Goal: Task Accomplishment & Management: Manage account settings

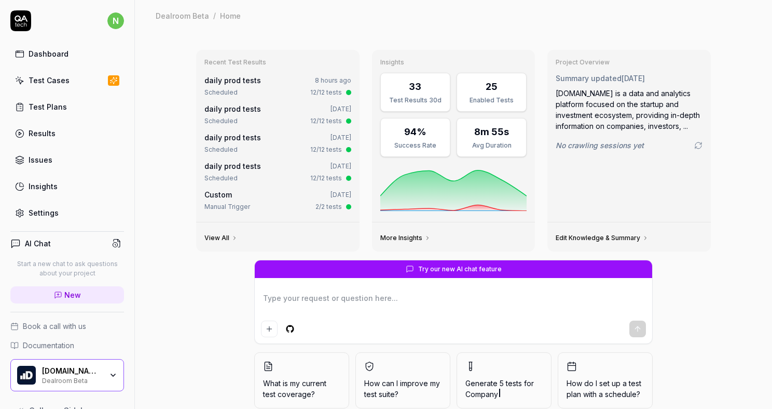
click at [40, 80] on div "Test Cases" at bounding box center [49, 80] width 41 height 11
type textarea "*"
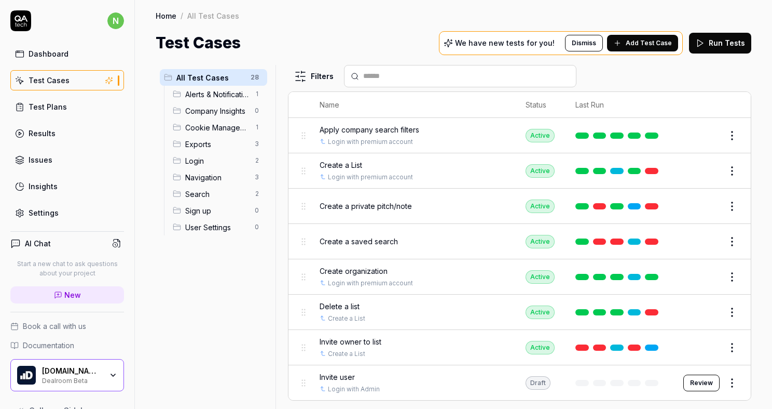
click at [206, 144] on span "Exports" at bounding box center [216, 144] width 63 height 11
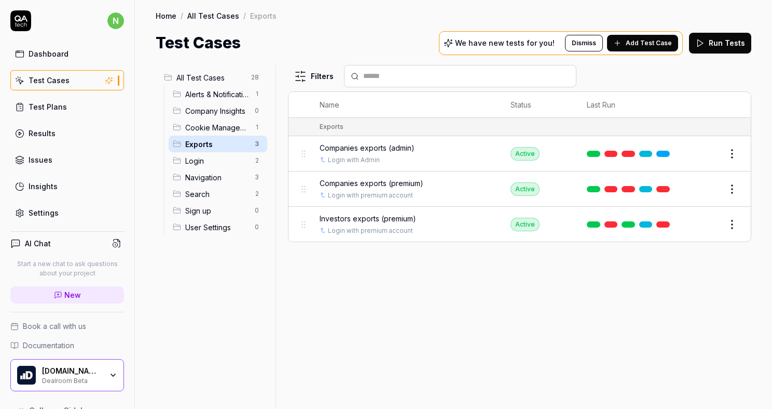
click at [59, 107] on div "Test Plans" at bounding box center [48, 106] width 38 height 11
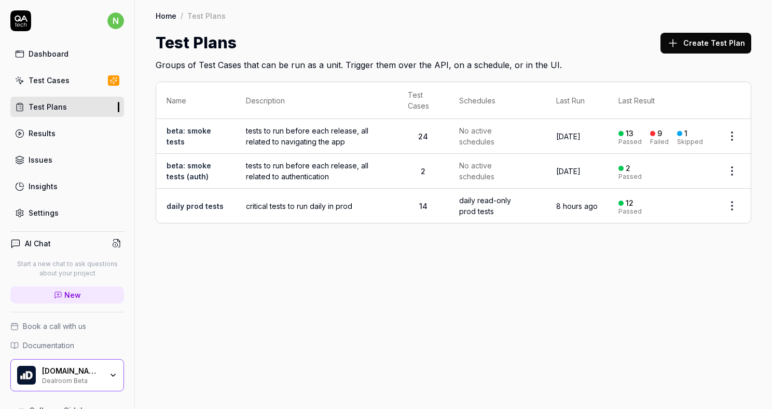
click at [221, 136] on td "beta: smoke tests" at bounding box center [195, 136] width 79 height 35
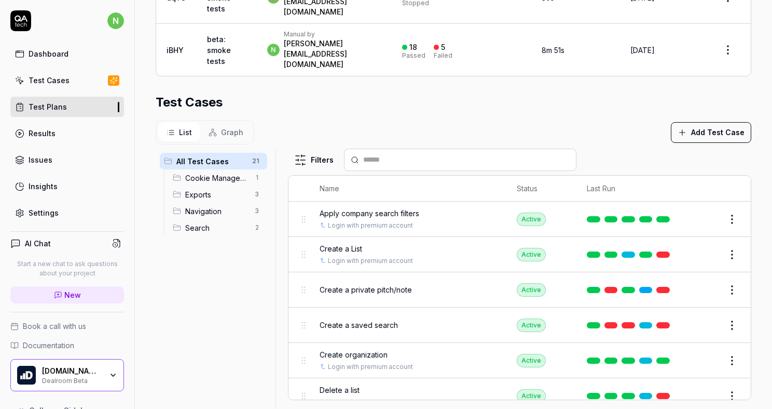
click at [385, 154] on input "text" at bounding box center [466, 159] width 207 height 11
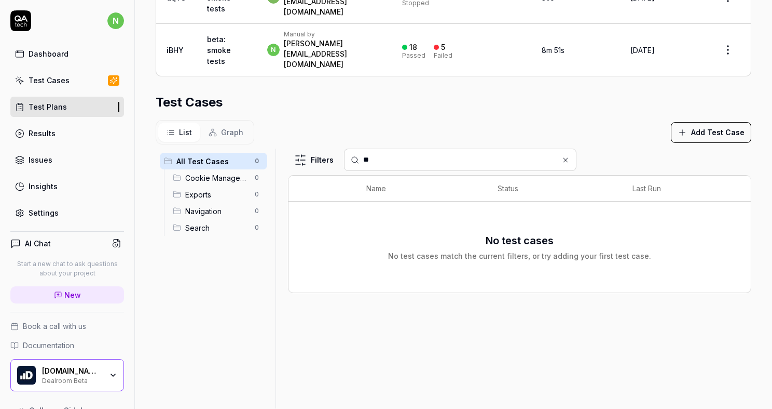
type input "*"
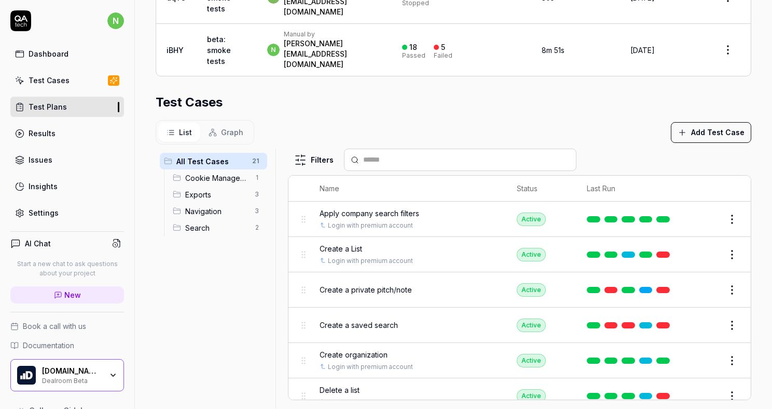
click at [706, 122] on button "Add Test Case" at bounding box center [711, 132] width 80 height 21
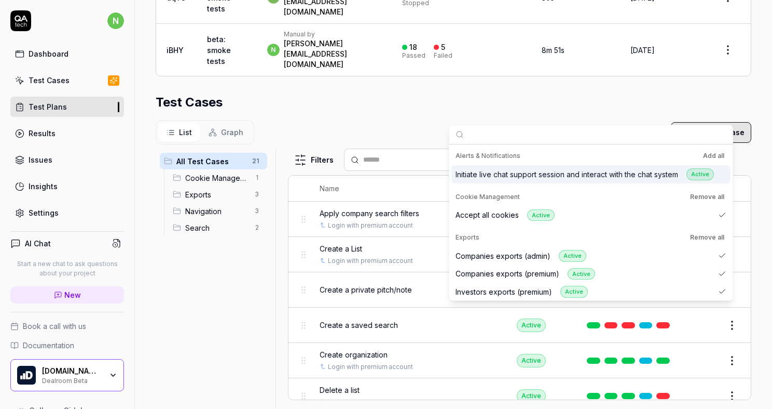
click at [436, 120] on div "List Graph Add Test Case" at bounding box center [454, 132] width 596 height 24
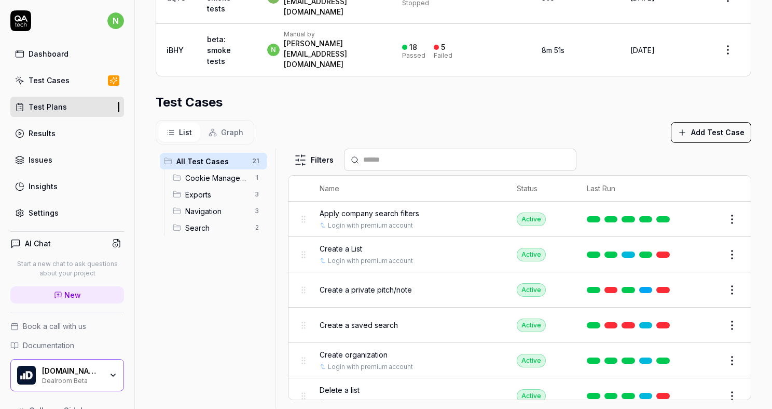
click at [704, 122] on button "Add Test Case" at bounding box center [711, 132] width 80 height 21
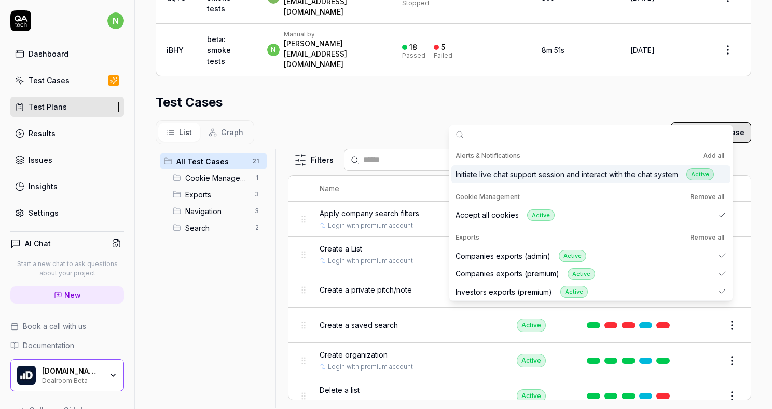
click at [403, 120] on div "List Graph Add Test Case" at bounding box center [454, 132] width 596 height 24
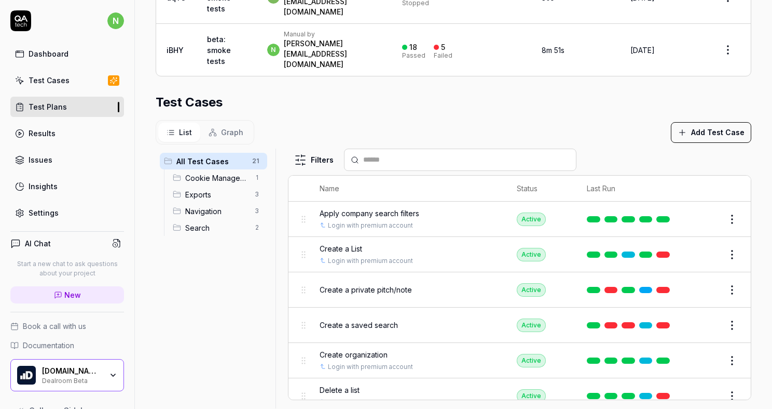
click at [54, 83] on div "Test Cases" at bounding box center [49, 80] width 41 height 11
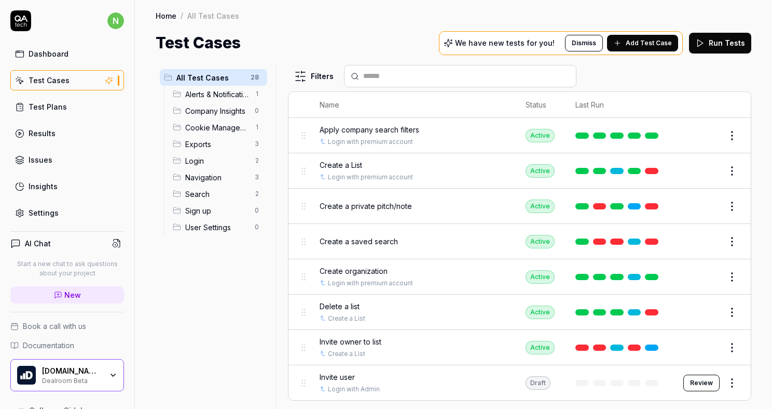
click at [390, 74] on input "text" at bounding box center [466, 76] width 207 height 11
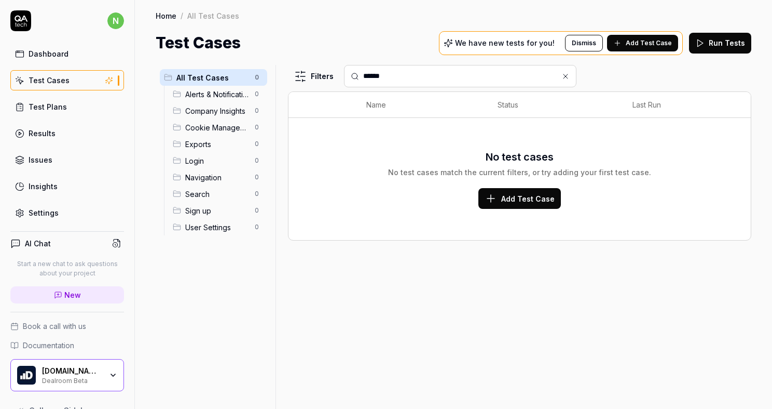
type input "******"
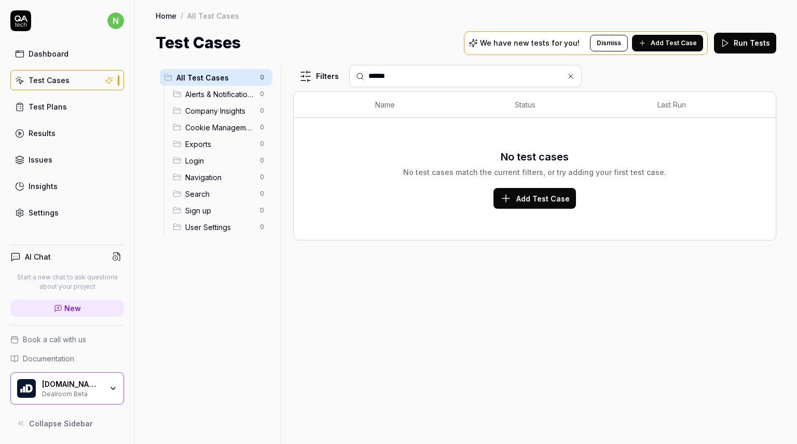
click at [426, 69] on div "******" at bounding box center [465, 76] width 233 height 22
click at [423, 72] on input "******" at bounding box center [472, 76] width 207 height 11
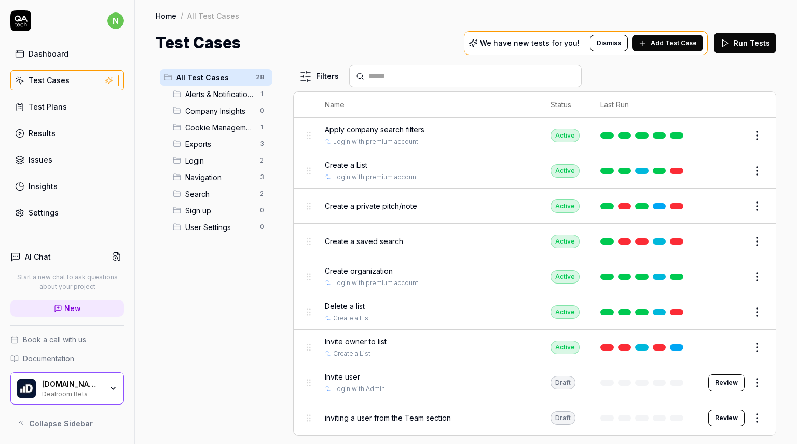
click at [664, 43] on span "Add Test Case" at bounding box center [674, 42] width 46 height 9
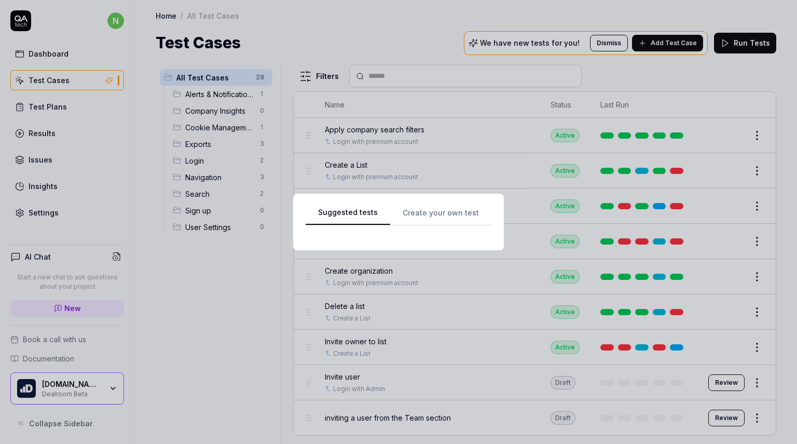
click at [418, 215] on div "Suggested tests Create your own test" at bounding box center [399, 222] width 186 height 32
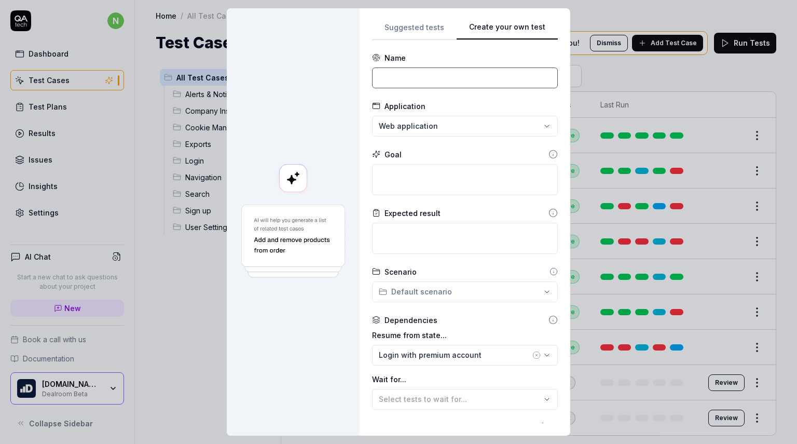
click at [429, 78] on input at bounding box center [465, 77] width 186 height 21
type input "Navigate to Activity Center"
click at [447, 183] on textarea at bounding box center [465, 179] width 186 height 31
type textarea "*"
type textarea "C"
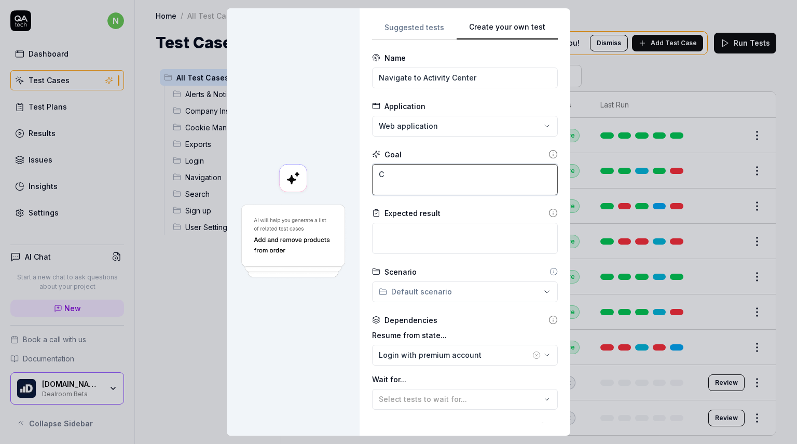
type textarea "*"
type textarea "Con"
type textarea "*"
type textarea "Conf"
type textarea "*"
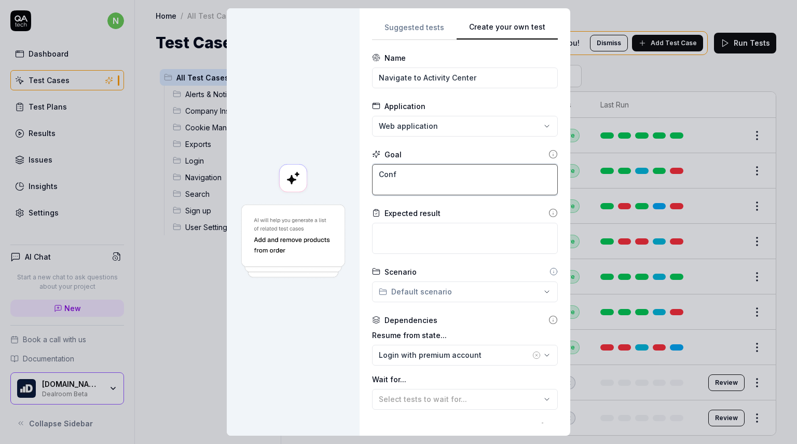
type textarea "Confi"
type textarea "*"
type textarea "Confir"
type textarea "*"
type textarea "Confirm"
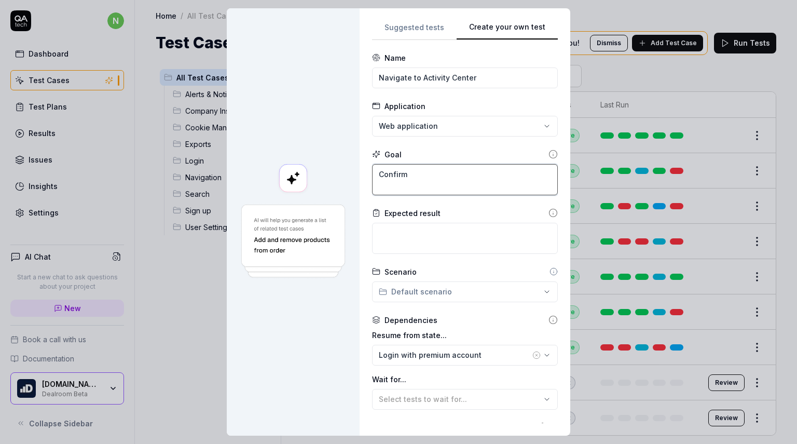
type textarea "*"
type textarea "Confirm"
type textarea "*"
type textarea "Confirm t"
type textarea "*"
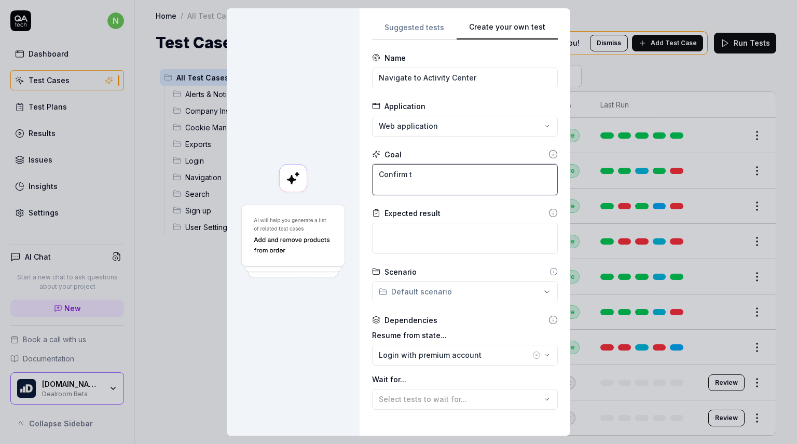
type textarea "Confirm th"
type textarea "*"
type textarea "Confirm tha"
type textarea "*"
type textarea "Confirm that"
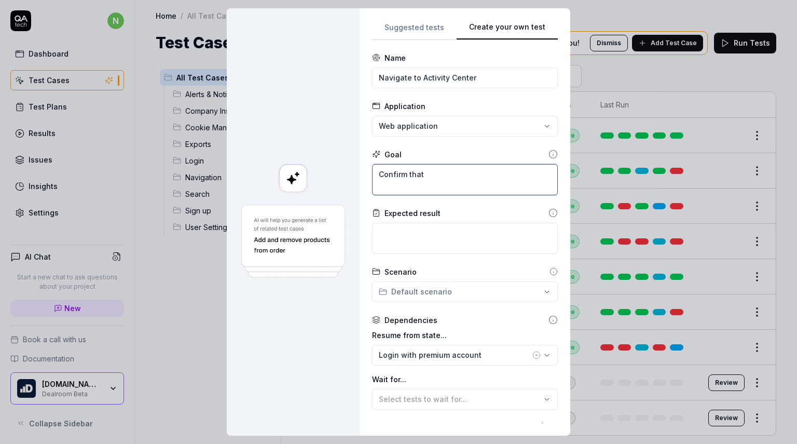
type textarea "*"
type textarea "Confirm that"
type textarea "*"
type textarea "Confirm that A"
type textarea "*"
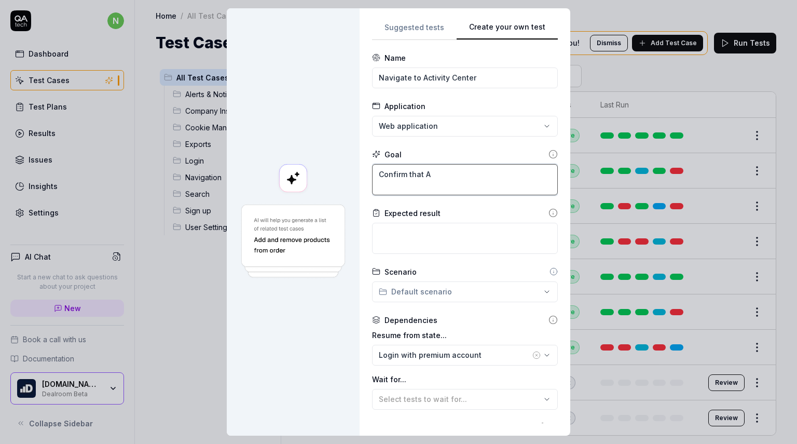
type textarea "Confirm that Al"
type textarea "*"
type textarea "Confirm that Ale"
type textarea "*"
type textarea "Confirm that Alet"
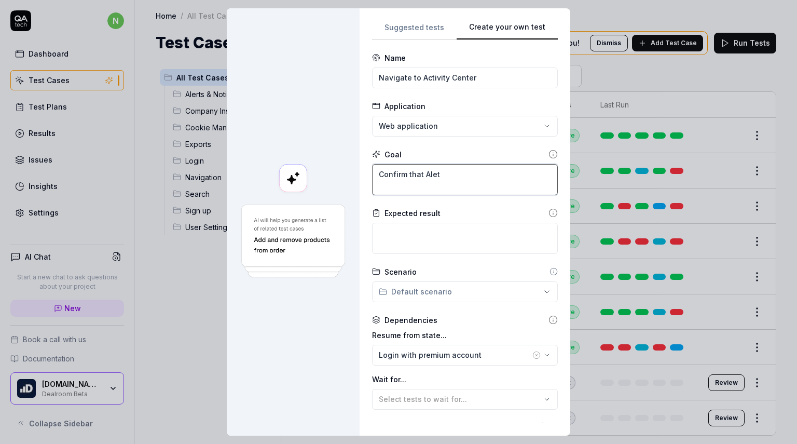
type textarea "*"
type textarea "Confirm that Ale"
type textarea "*"
type textarea "Confirm that Aler"
type textarea "*"
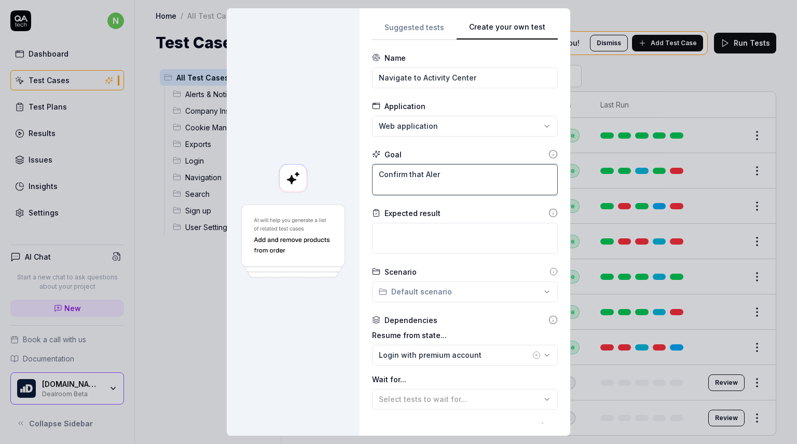
type textarea "Confirm that [PERSON_NAME]"
type textarea "*"
type textarea "Confirm that Aler"
type textarea "*"
type textarea "Confirm that Alert"
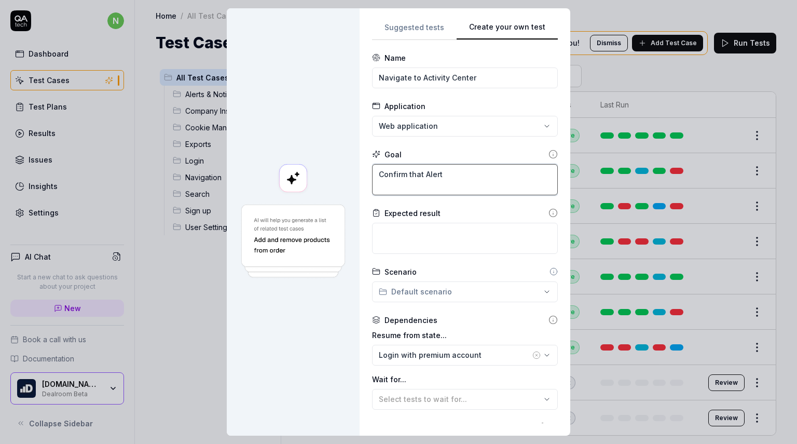
type textarea "*"
type textarea "Confirm that Alerts"
type textarea "*"
type textarea "Confirm that Alerts,"
type textarea "*"
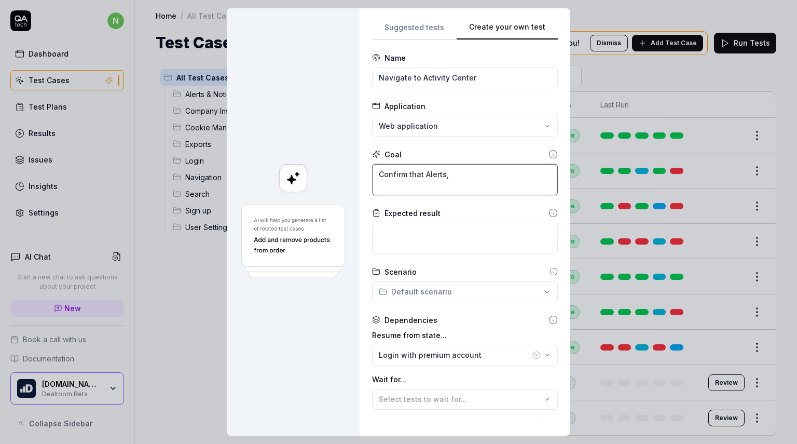
type textarea "Confirm that Alerts,"
type textarea "*"
type textarea "Confirm that Alerts, N"
type textarea "*"
type textarea "Confirm that Alerts,"
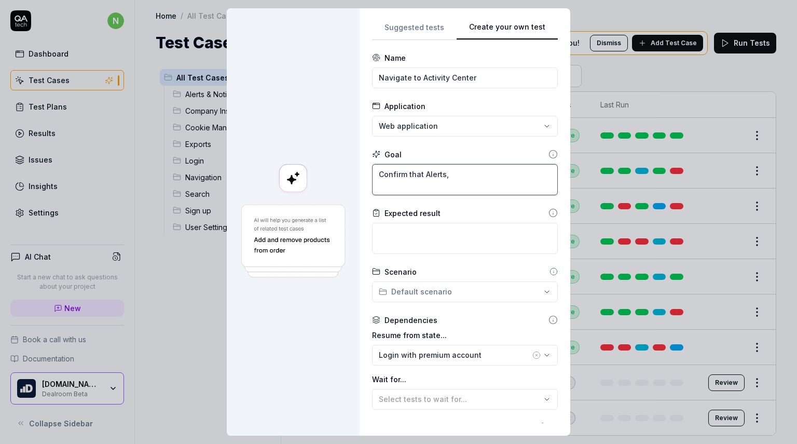
type textarea "*"
type textarea "Confirm that Alerts, S"
type textarea "*"
type textarea "Confirm that Alerts, Se"
type textarea "*"
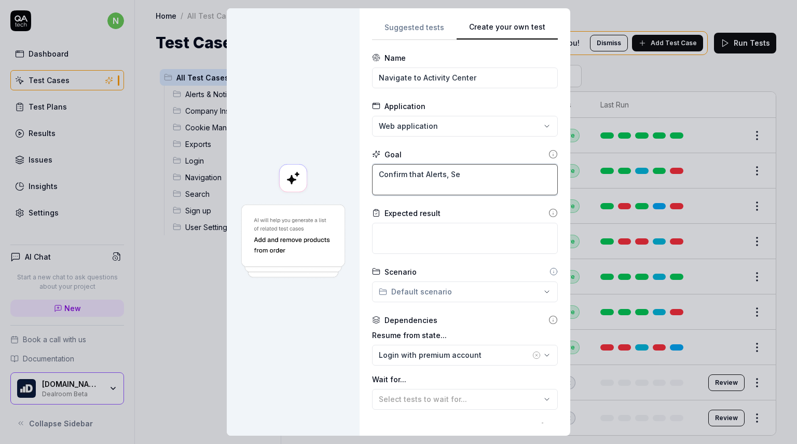
type textarea "Confirm that Alerts, Sea"
type textarea "*"
type textarea "Confirm that Alerts, Sear"
type textarea "*"
type textarea "Confirm that Alerts, Searc"
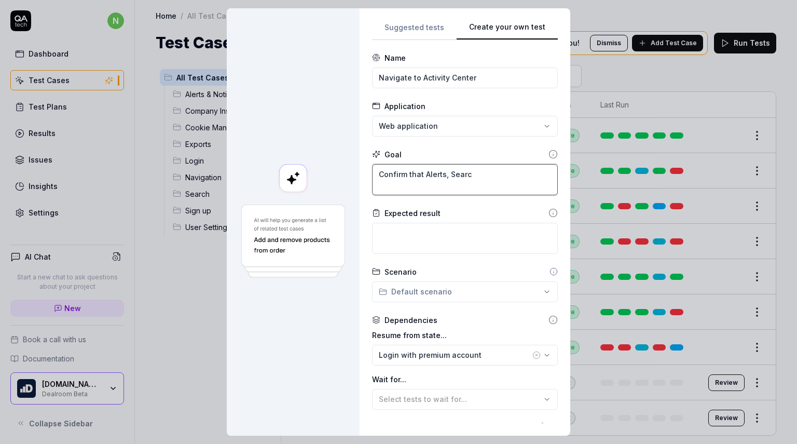
type textarea "*"
type textarea "Confirm that Alerts, Search"
type textarea "*"
type textarea "Confirm that Alerts, Searche"
type textarea "*"
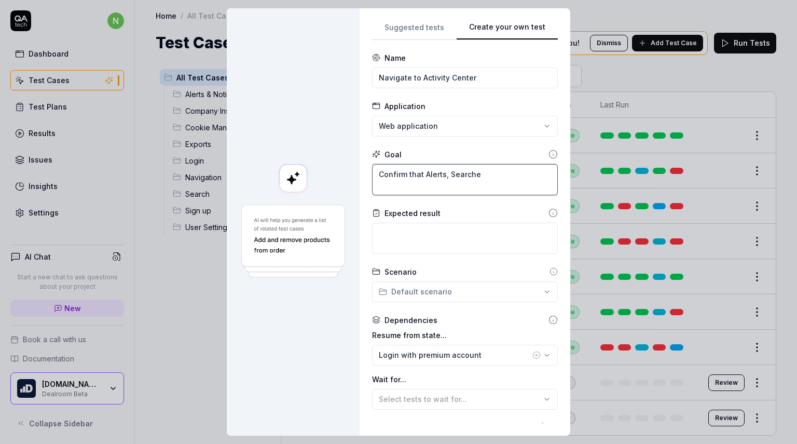
type textarea "Confirm that Alerts, Searches"
type textarea "*"
type textarea "Confirm that Alerts, Searches"
type textarea "*"
type textarea "Confirm that Alerts, Searches a"
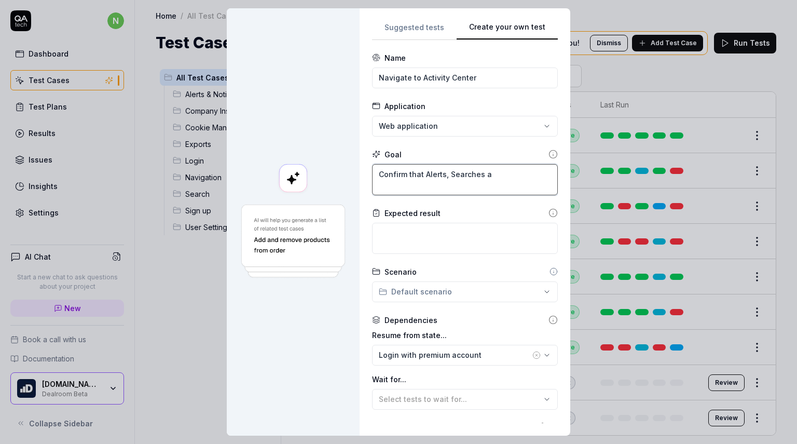
type textarea "*"
type textarea "Confirm that Alerts, Searches an"
type textarea "*"
type textarea "Confirm that Alerts, Searches and"
type textarea "*"
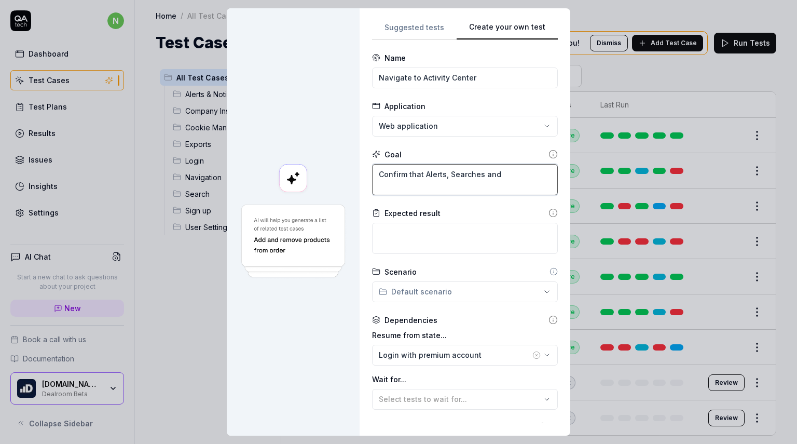
type textarea "Confirm that Alerts, Searches and"
type textarea "*"
type textarea "Confirm that Alerts, Searches and L"
type textarea "*"
type textarea "Confirm that Alerts, Searches and Li"
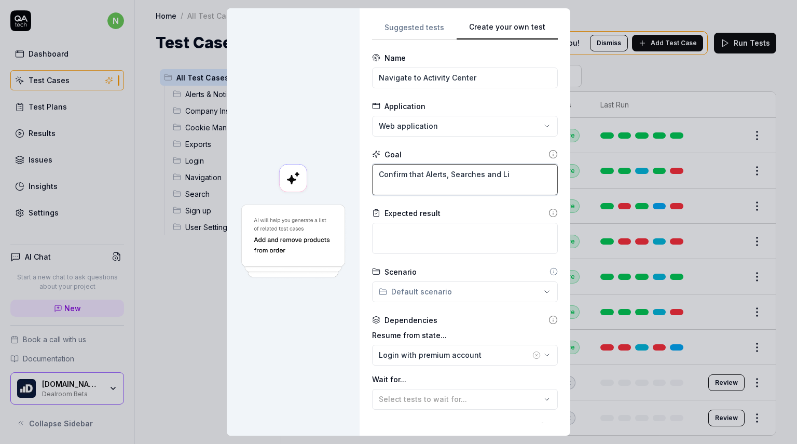
type textarea "*"
type textarea "Confirm that Alerts, Searches and Lis"
type textarea "*"
type textarea "Confirm that Alerts, Searches and List"
type textarea "*"
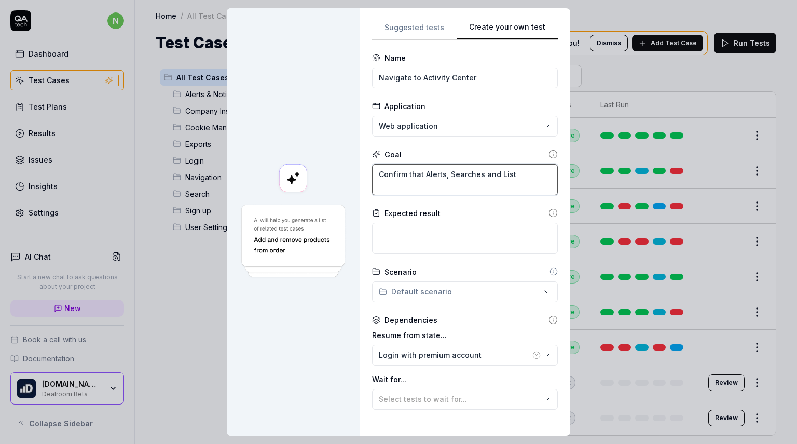
type textarea "Confirm that Alerts, Searches and Lists"
type textarea "*"
type textarea "Confirm that Alerts, Searches and Lists"
type textarea "*"
type textarea "Confirm that Alerts, Searches and Lists a"
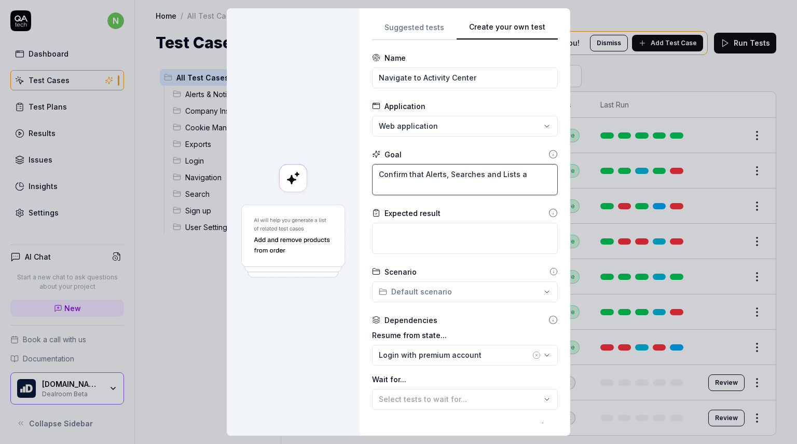
type textarea "*"
type textarea "Confirm that Alerts, Searches and Lists ar"
type textarea "*"
type textarea "Confirm that Alerts, Searches and Lists are"
type textarea "*"
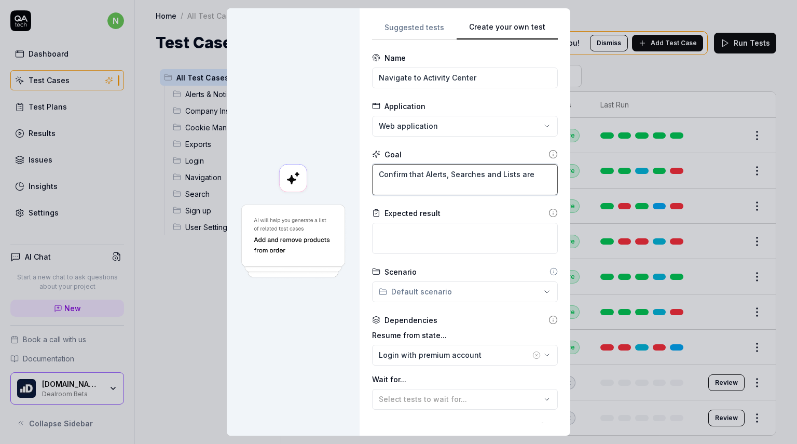
type textarea "Confirm that Alerts, Searches and Lists are"
type textarea "*"
type textarea "Confirm that Alerts, Searches and Lists are a"
type textarea "*"
type textarea "Confirm that Alerts, Searches and Lists are ac"
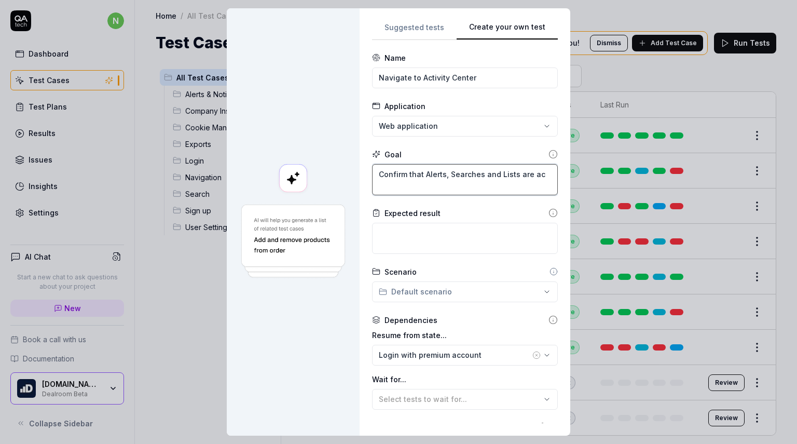
type textarea "*"
type textarea "Confirm that Alerts, Searches and Lists are acc"
type textarea "*"
type textarea "Confirm that Alerts, Searches and Lists are acce"
type textarea "*"
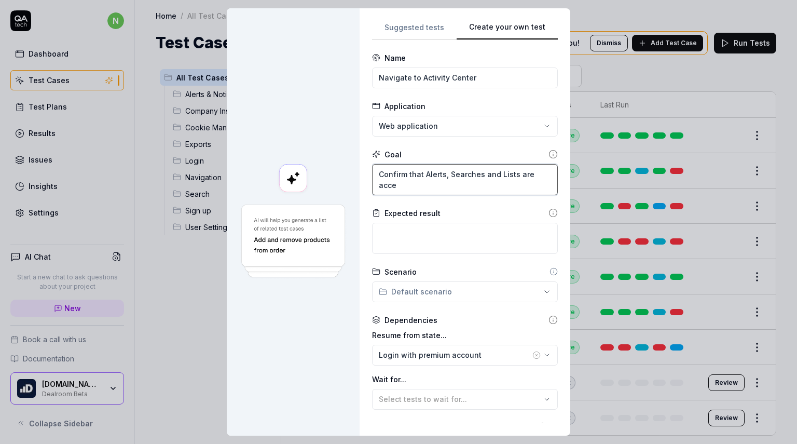
type textarea "Confirm that Alerts, Searches and Lists are acces"
type textarea "*"
type textarea "Confirm that Alerts, Searches and Lists are access"
type textarea "*"
type textarea "Confirm that Alerts, Searches and Lists are accessb"
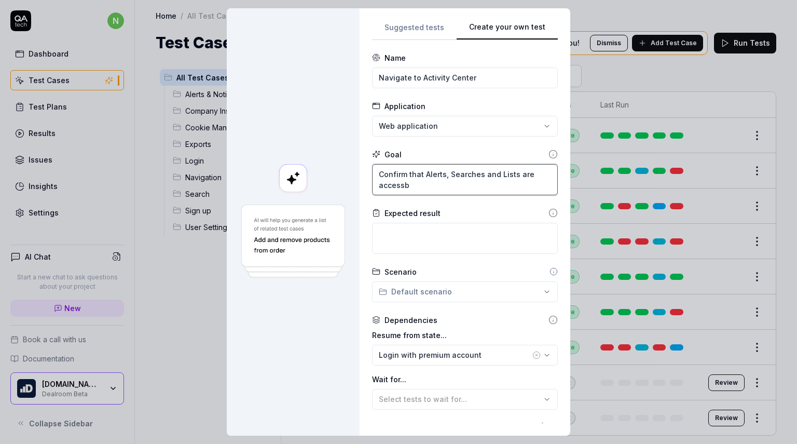
type textarea "*"
type textarea "Confirm that Alerts, Searches and Lists are access"
type textarea "*"
type textarea "Confirm that Alerts, Searches and Lists are accessi"
type textarea "*"
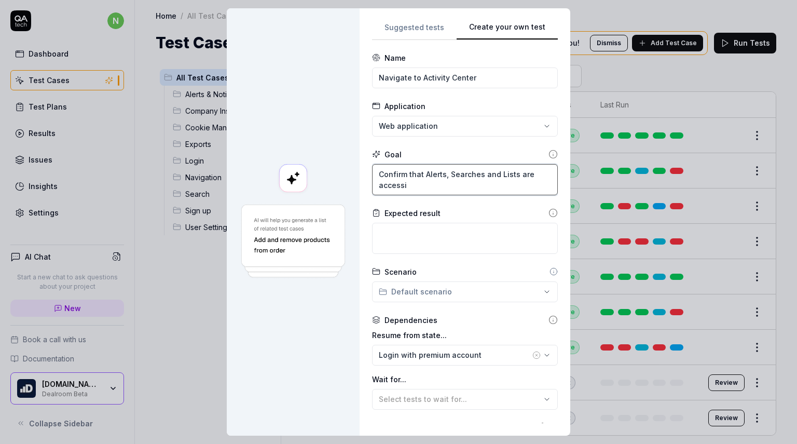
type textarea "Confirm that Alerts, Searches and Lists are accessib"
type textarea "*"
type textarea "Confirm that Alerts, Searches and Lists are accessibl"
type textarea "*"
type textarea "Confirm that Alerts, Searches and Lists are accessible"
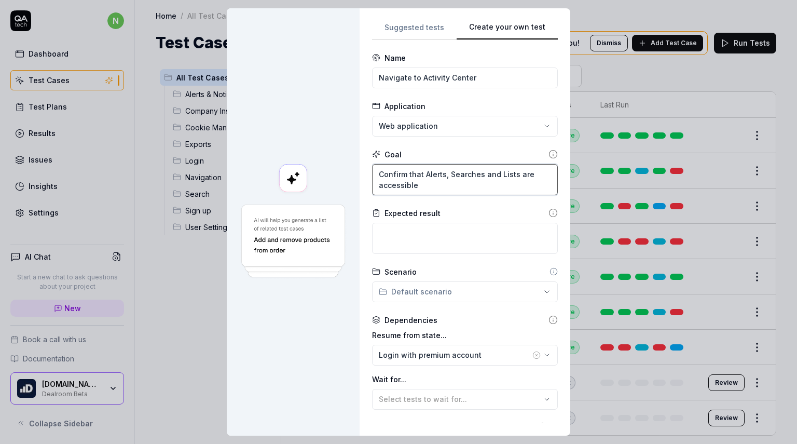
type textarea "*"
type textarea "Confirm that Alerts, Searches and Lists are accessible th"
type textarea "*"
type textarea "Confirm that Alerts, Searches and Lists are accessible thr"
type textarea "*"
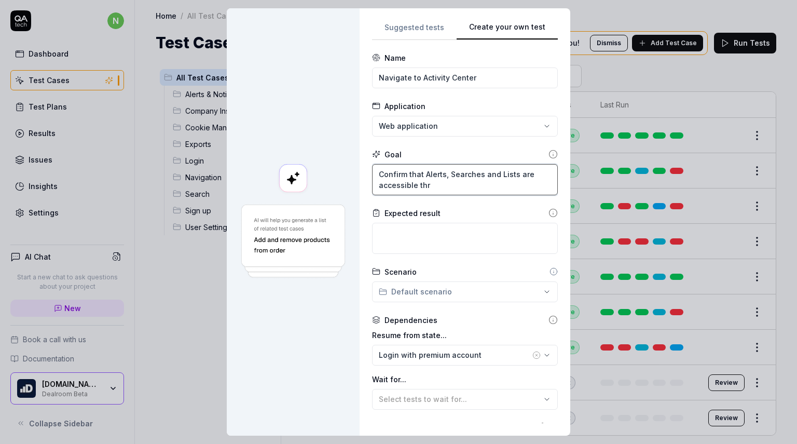
type textarea "Confirm that Alerts, Searches and Lists are accessible thro"
type textarea "*"
type textarea "Confirm that Alerts, Searches and Lists are accessible throu"
type textarea "*"
type textarea "Confirm that Alerts, Searches and Lists are accessible throug"
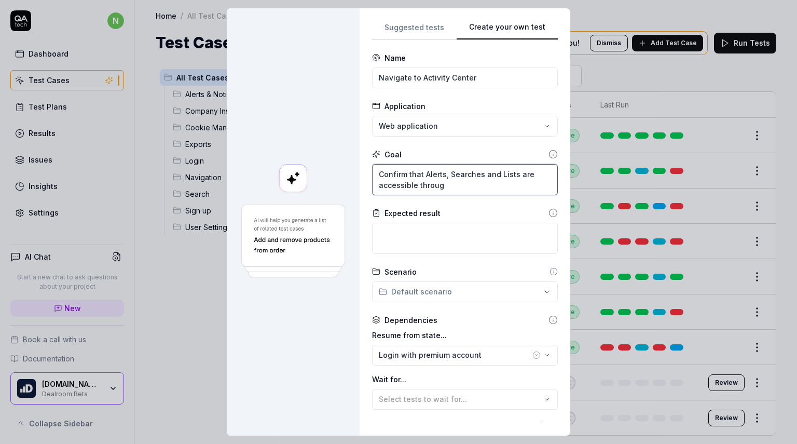
type textarea "*"
type textarea "Confirm that Alerts, Searches and Lists are accessible through"
type textarea "*"
type textarea "Confirm that Alerts, Searches and Lists are accessible through th"
type textarea "*"
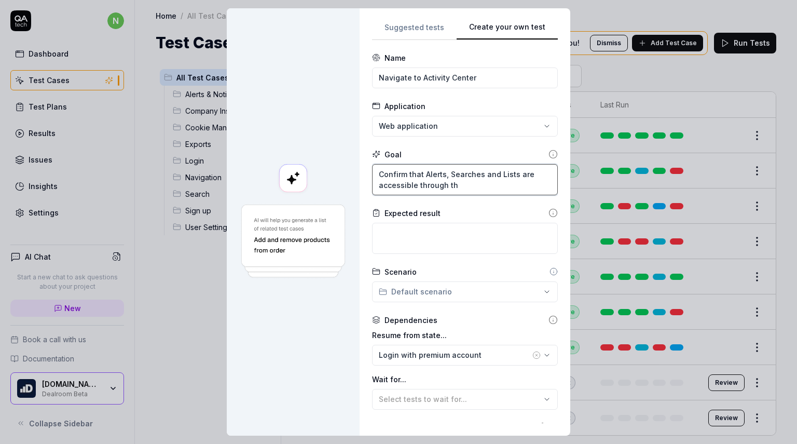
type textarea "Confirm that Alerts, Searches and Lists are accessible through the"
type textarea "*"
type textarea "Confirm that Alerts, Searches and Lists are accessible through the a"
type textarea "*"
type textarea "Confirm that Alerts, Searches and Lists are accessible through the ac"
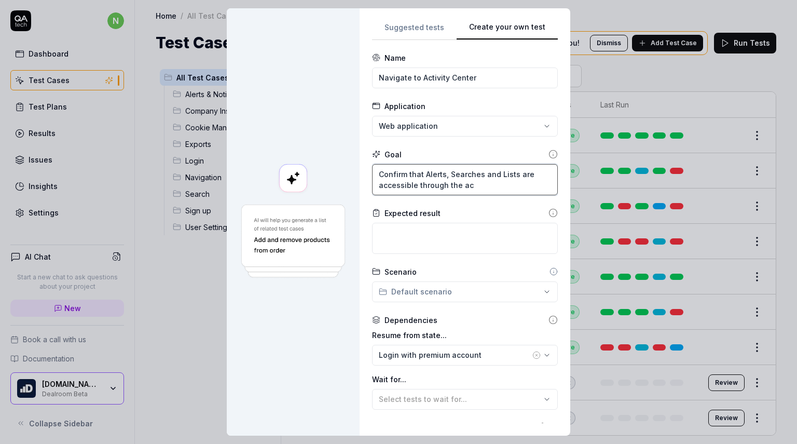
type textarea "*"
type textarea "Confirm that Alerts, Searches and Lists are accessible through the act"
type textarea "*"
type textarea "Confirm that Alerts, Searches and Lists are accessible through the actii"
type textarea "*"
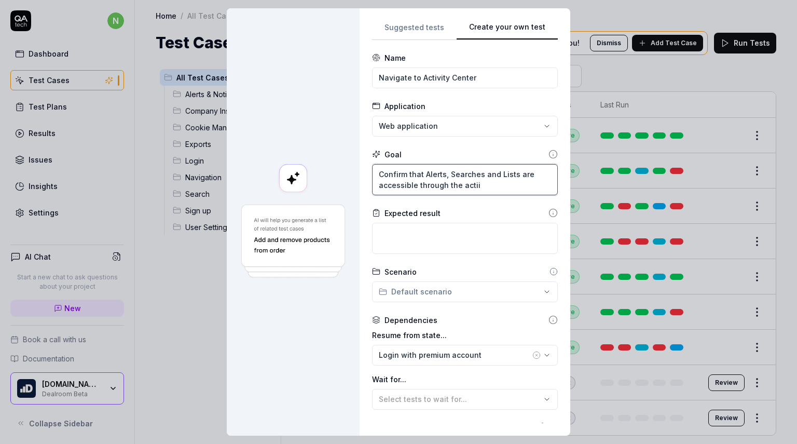
type textarea "Confirm that Alerts, Searches and Lists are accessible through the actiiv"
type textarea "*"
type textarea "Confirm that Alerts, Searches and Lists are accessible through the actiivt"
type textarea "*"
type textarea "Confirm that Alerts, Searches and Lists are accessible through the actiivty"
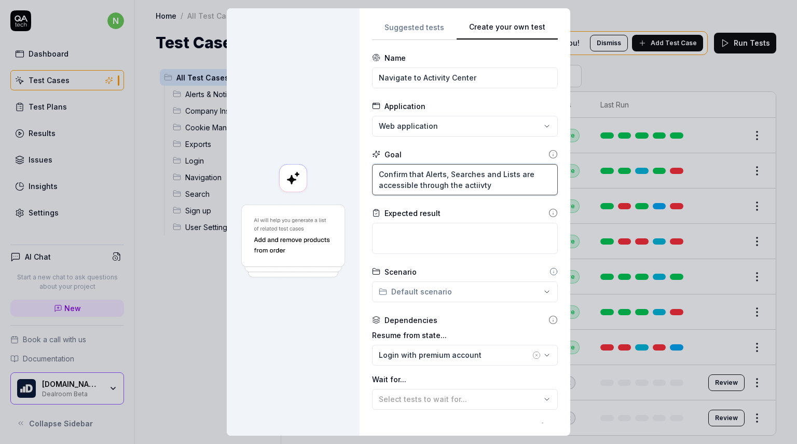
type textarea "*"
type textarea "Confirm that Alerts, Searches and Lists are accessible through the actiivty"
type textarea "*"
type textarea "Confirm that Alerts, Searches and Lists are accessible through the actiivty"
type textarea "*"
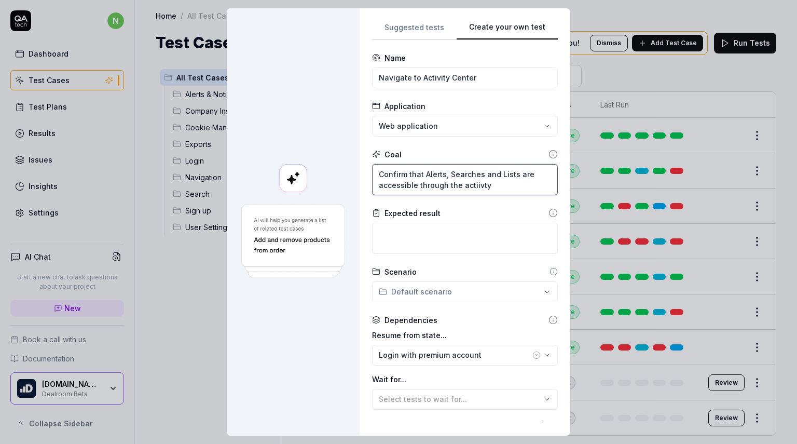
type textarea "Confirm that Alerts, Searches and Lists are accessible through the actiivt"
type textarea "*"
type textarea "Confirm that Alerts, Searches and Lists are accessible through the actiiv"
type textarea "*"
type textarea "Confirm that Alerts, Searches and Lists are accessible through the actii"
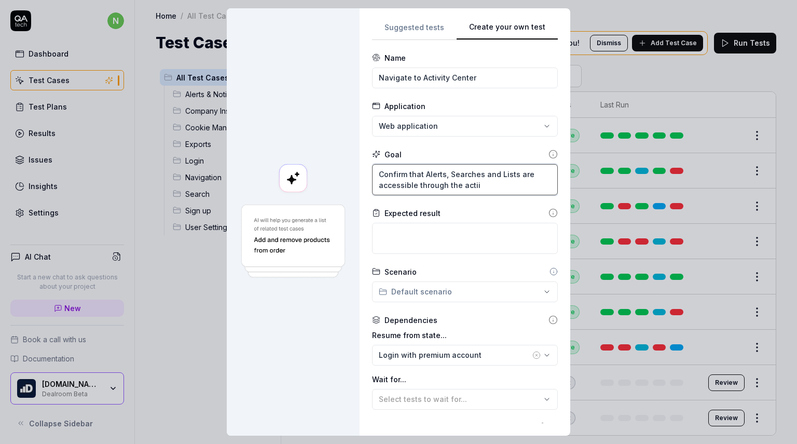
type textarea "*"
type textarea "Confirm that Alerts, Searches and Lists are accessible through the acti"
type textarea "*"
type textarea "Confirm that Alerts, Searches and Lists are accessible through the activ"
type textarea "*"
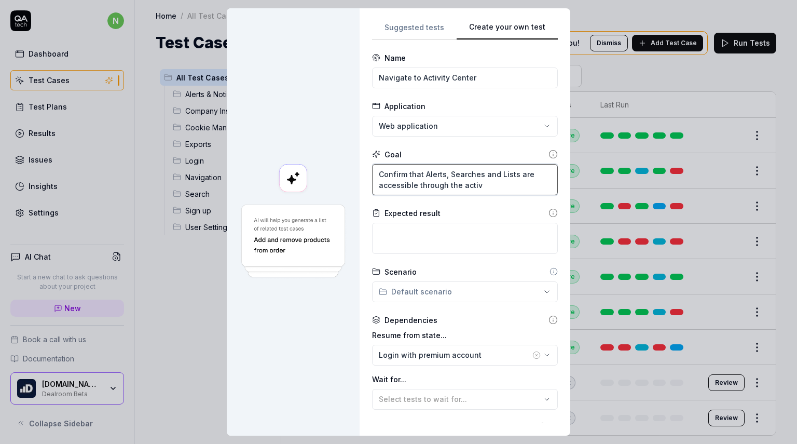
type textarea "Confirm that Alerts, Searches and Lists are accessible through the activi"
type textarea "*"
type textarea "Confirm that Alerts, Searches and Lists are accessible through the activit"
type textarea "*"
type textarea "Confirm that Alerts, Searches and Lists are accessible through the activity"
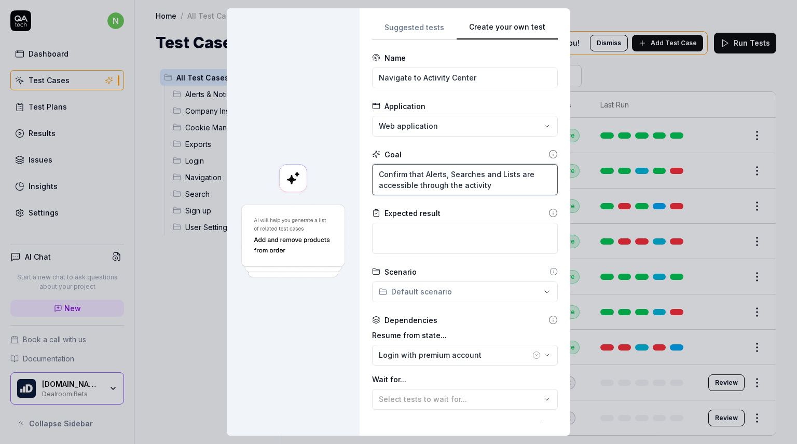
type textarea "*"
type textarea "Confirm that Alerts, Searches and Lists are accessible through the activity"
type textarea "*"
type textarea "Confirm that Alerts, Searches and Lists are accessible through the activity C"
type textarea "*"
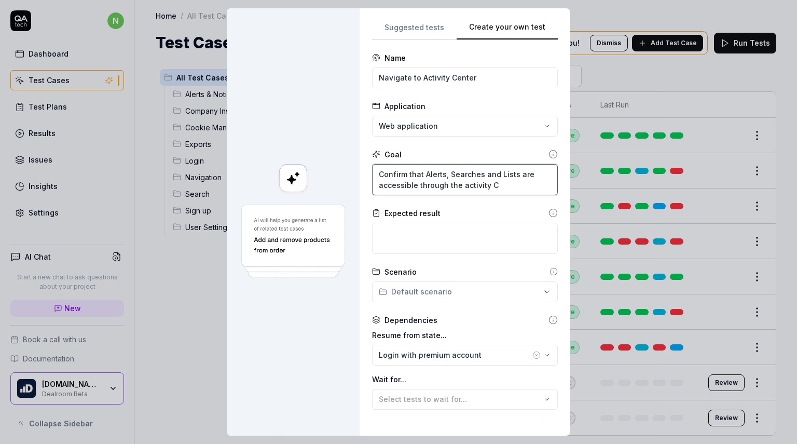
type textarea "Confirm that Alerts, Searches and Lists are accessible through the activity"
type textarea "*"
type textarea "Confirm that Alerts, Searches and Lists are accessible through the activity c"
type textarea "*"
type textarea "Confirm that Alerts, Searches and Lists are accessible through the activity"
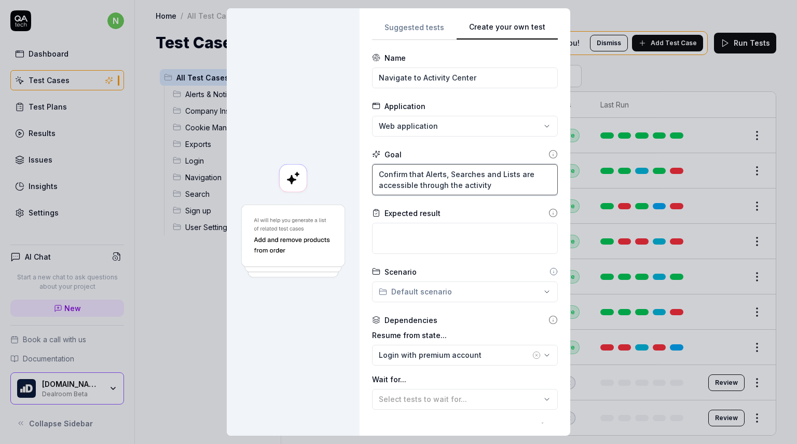
type textarea "*"
type textarea "Confirm that Alerts, Searches and Lists are accessible through the activity C"
type textarea "*"
type textarea "Confirm that Alerts, Searches and Lists are accessible through the activity Ce"
type textarea "*"
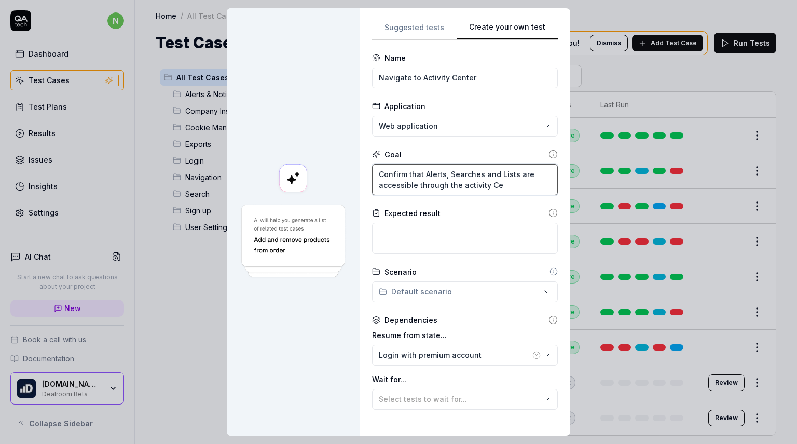
type textarea "Confirm that Alerts, Searches and Lists are accessible through the activity Cen"
type textarea "*"
type textarea "Confirm that Alerts, Searches and Lists are accessible through the activity Cent"
type textarea "*"
type textarea "Confirm that Alerts, Searches and Lists are accessible through the activity Cen…"
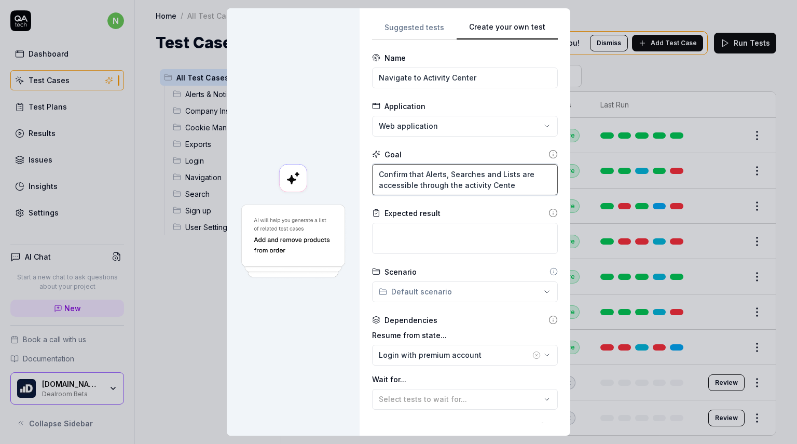
type textarea "*"
type textarea "Confirm that Alerts, Searches and Lists are accessible through the activity Cen…"
click at [435, 227] on textarea at bounding box center [465, 238] width 186 height 31
click at [439, 228] on textarea at bounding box center [465, 238] width 186 height 31
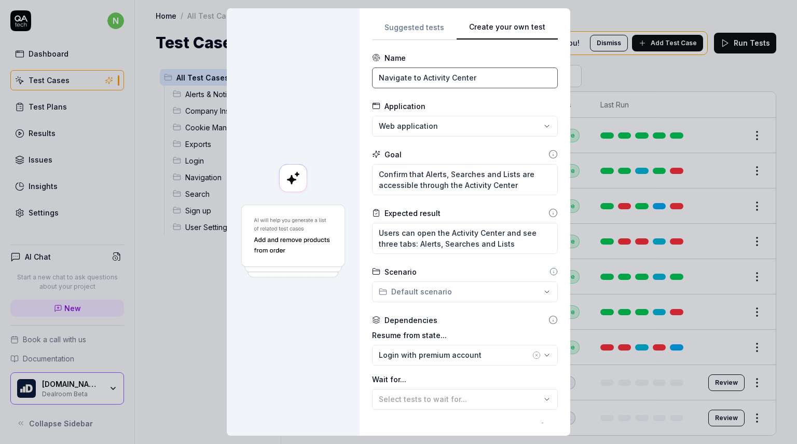
click at [477, 81] on input "Navigate to Activity Center" at bounding box center [465, 77] width 186 height 21
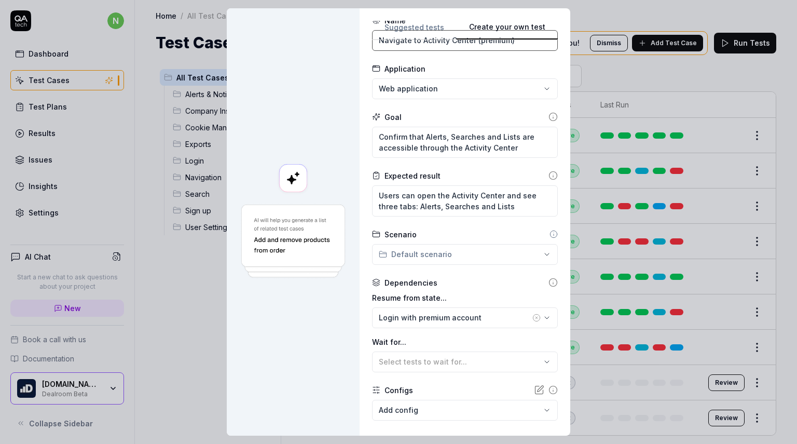
scroll to position [93, 0]
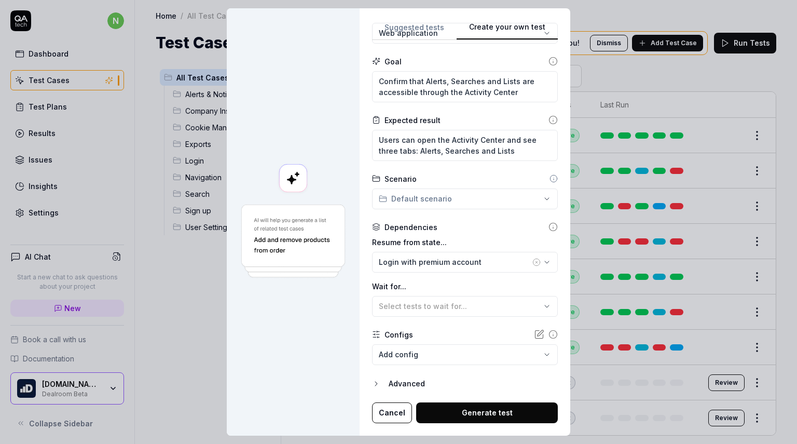
click at [410, 353] on body "n Dashboard Test Cases Test Plans Results Issues Insights Settings AI Chat Star…" at bounding box center [398, 222] width 797 height 444
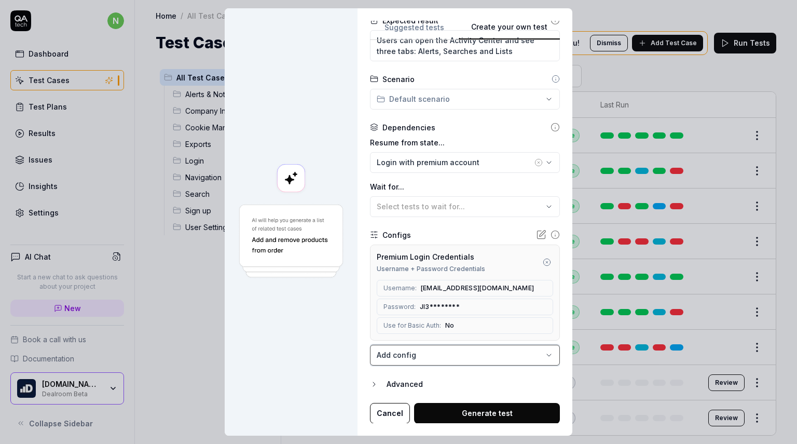
scroll to position [193, 0]
click at [459, 408] on button "Generate test" at bounding box center [487, 412] width 146 height 21
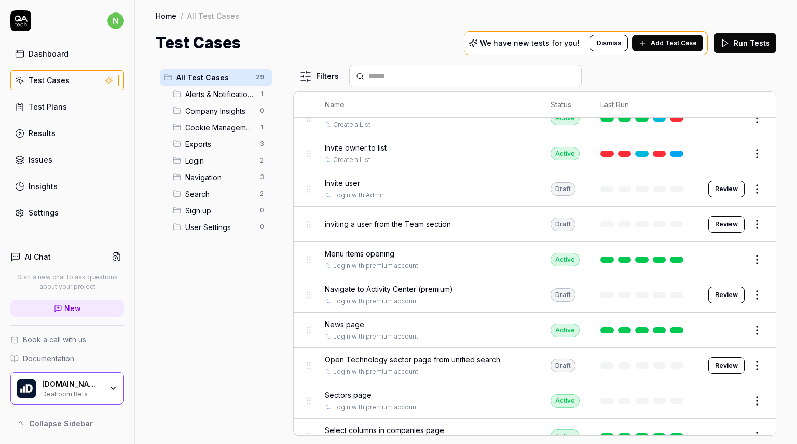
scroll to position [208, 0]
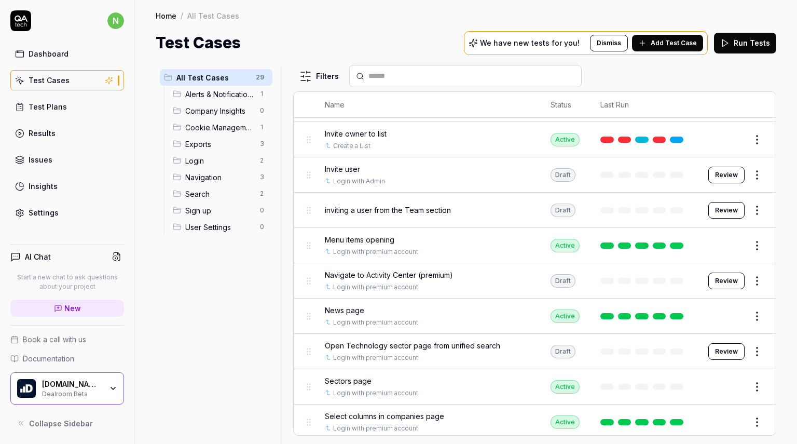
click at [452, 277] on span "Navigate to Activity Center (premium)" at bounding box center [389, 274] width 128 height 11
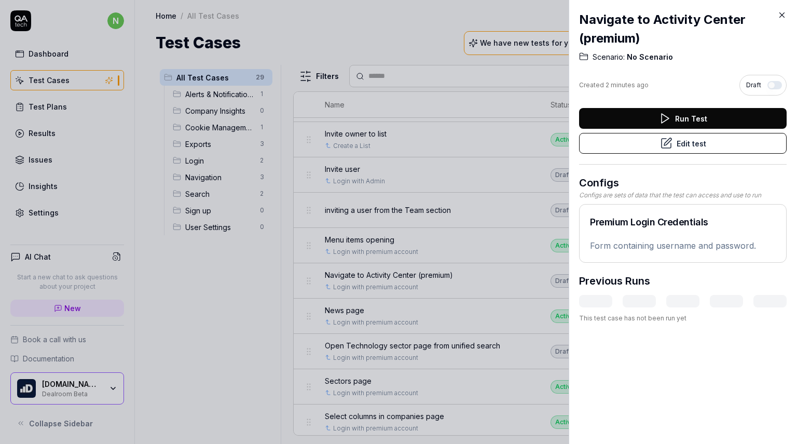
click at [702, 140] on button "Edit test" at bounding box center [683, 143] width 208 height 21
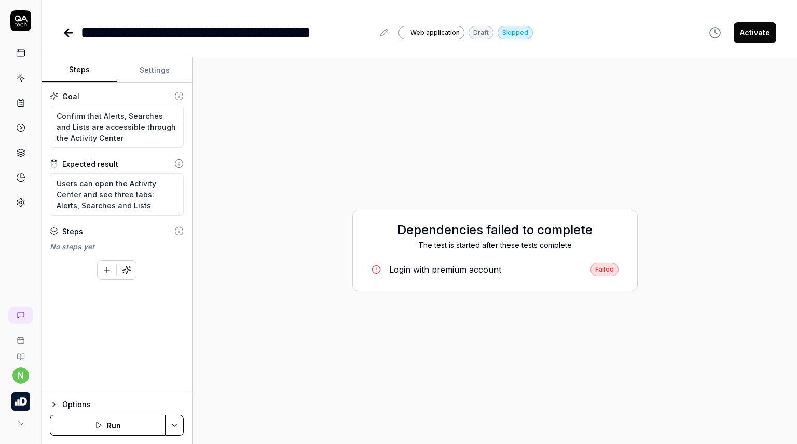
click at [65, 37] on icon at bounding box center [68, 32] width 12 height 12
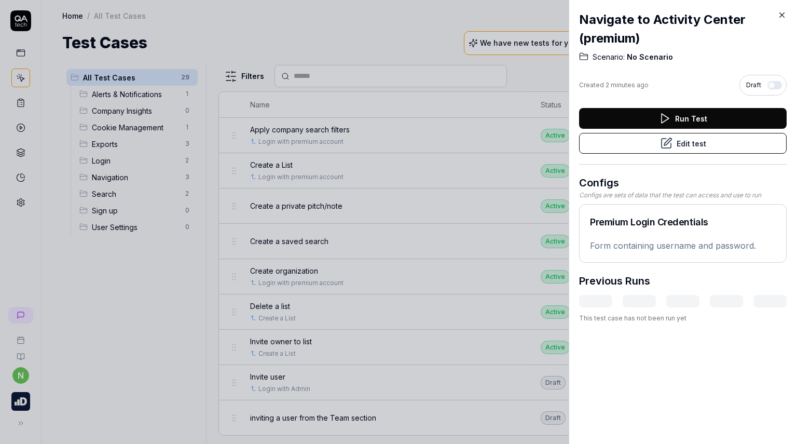
click at [772, 12] on icon at bounding box center [782, 14] width 9 height 9
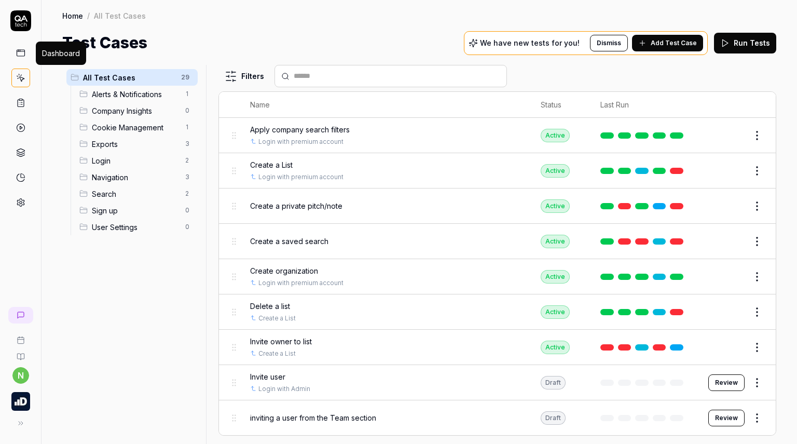
click at [17, 57] on icon at bounding box center [20, 52] width 9 height 9
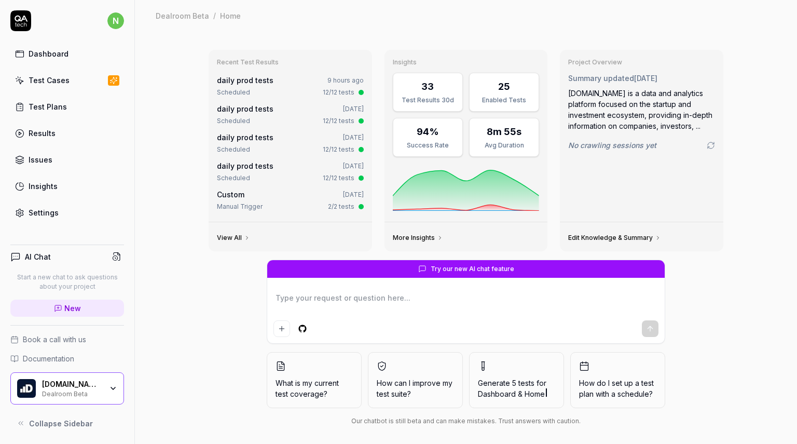
click at [65, 104] on link "Test Plans" at bounding box center [67, 107] width 114 height 20
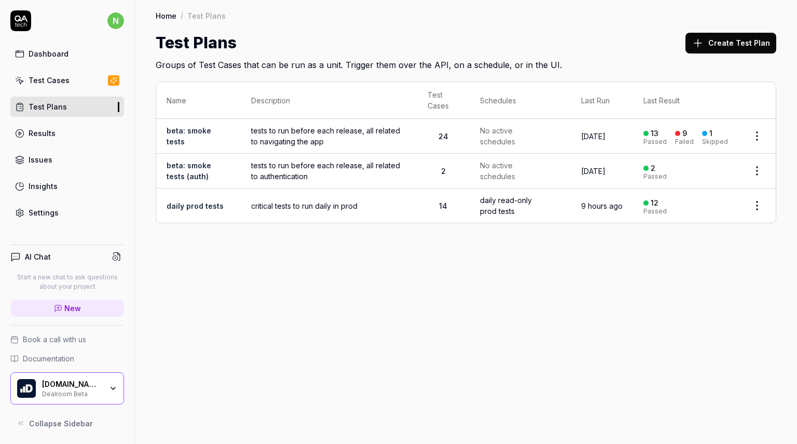
click at [211, 161] on link "beta: smoke tests (auth)" at bounding box center [189, 171] width 45 height 20
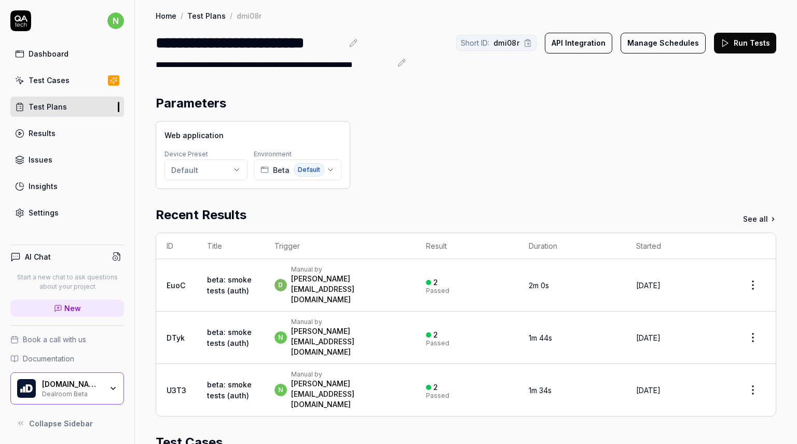
click at [728, 45] on button "Run Tests" at bounding box center [745, 43] width 62 height 21
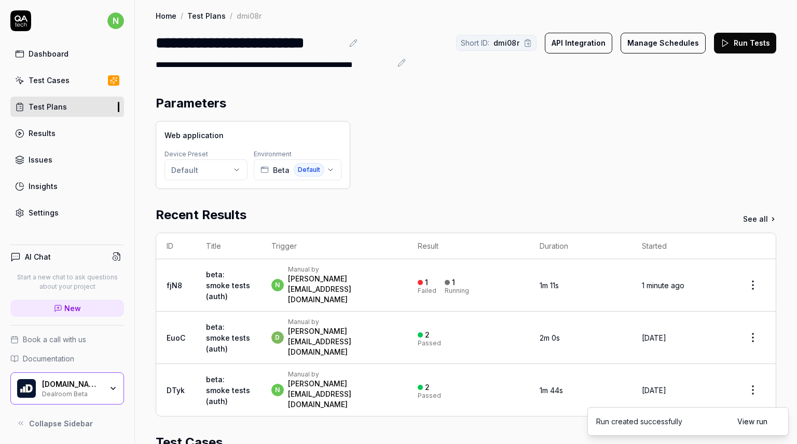
click at [346, 309] on td "n Manual by [PERSON_NAME][EMAIL_ADDRESS][DOMAIN_NAME]" at bounding box center [334, 285] width 147 height 52
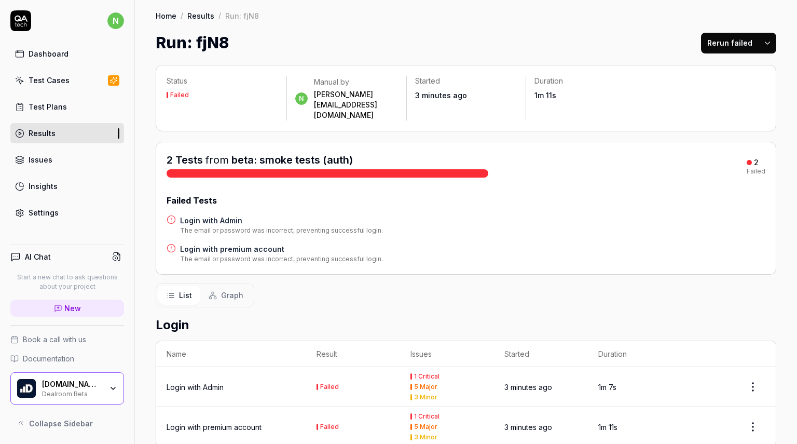
scroll to position [33, 0]
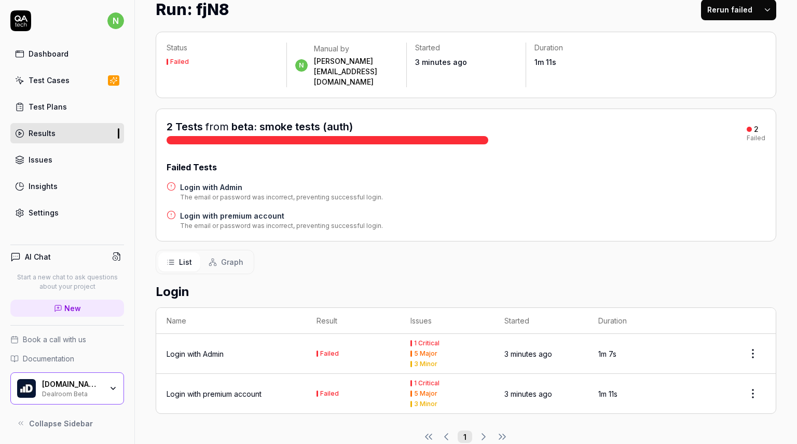
click at [92, 210] on link "Settings" at bounding box center [67, 212] width 114 height 20
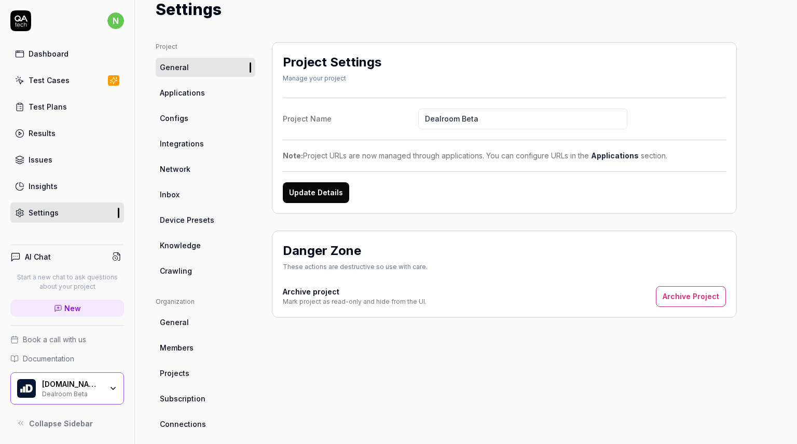
click at [204, 127] on link "Configs" at bounding box center [206, 117] width 100 height 19
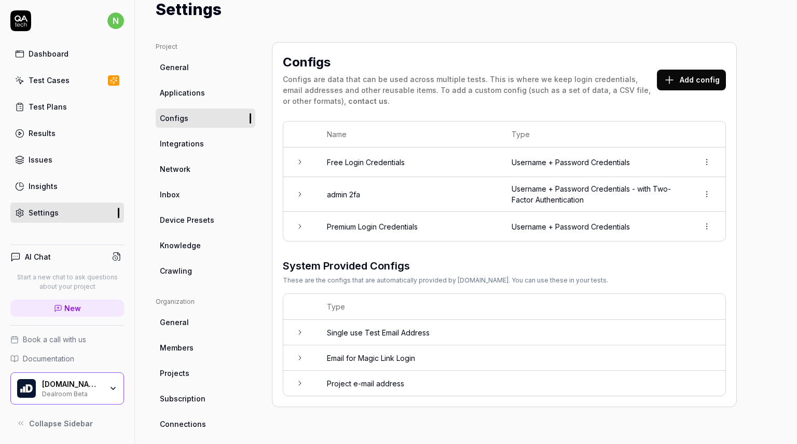
click at [300, 226] on icon at bounding box center [300, 226] width 8 height 8
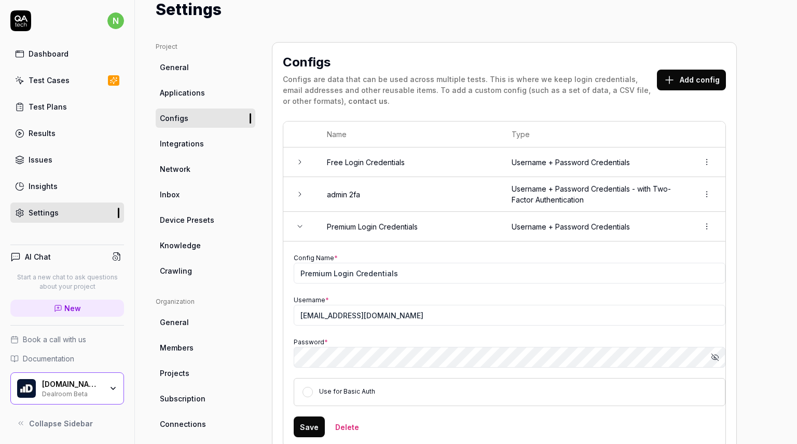
click at [719, 358] on button "Show password" at bounding box center [715, 357] width 21 height 21
click at [458, 318] on input "[EMAIL_ADDRESS][DOMAIN_NAME]" at bounding box center [510, 315] width 432 height 21
click at [297, 194] on icon at bounding box center [300, 194] width 8 height 8
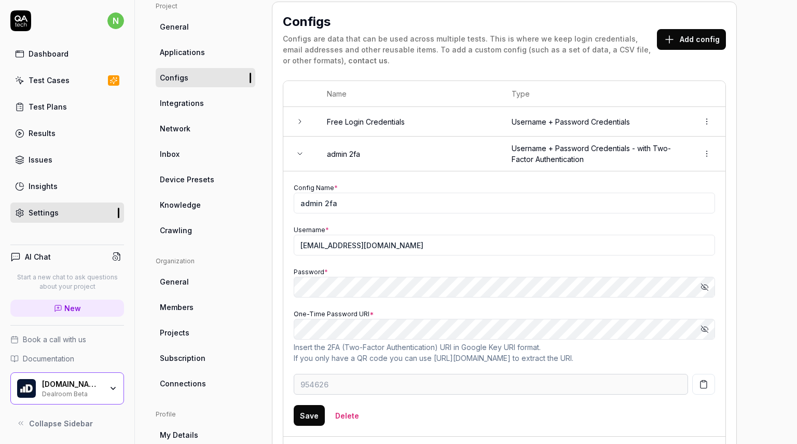
scroll to position [85, 0]
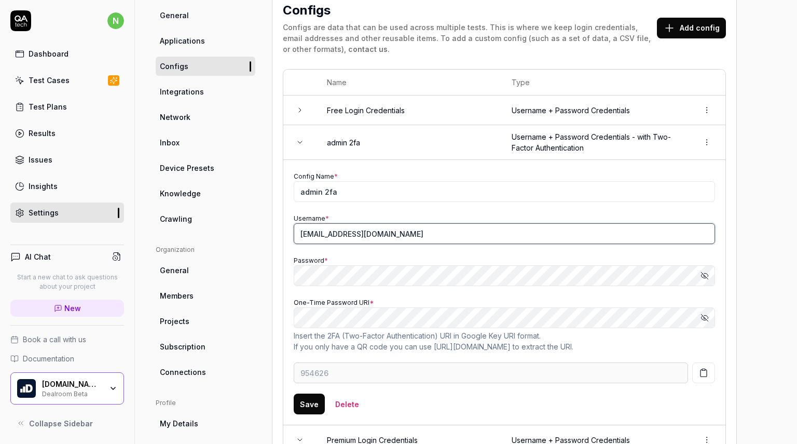
click at [351, 237] on input "[EMAIL_ADDRESS][DOMAIN_NAME]" at bounding box center [505, 233] width 422 height 21
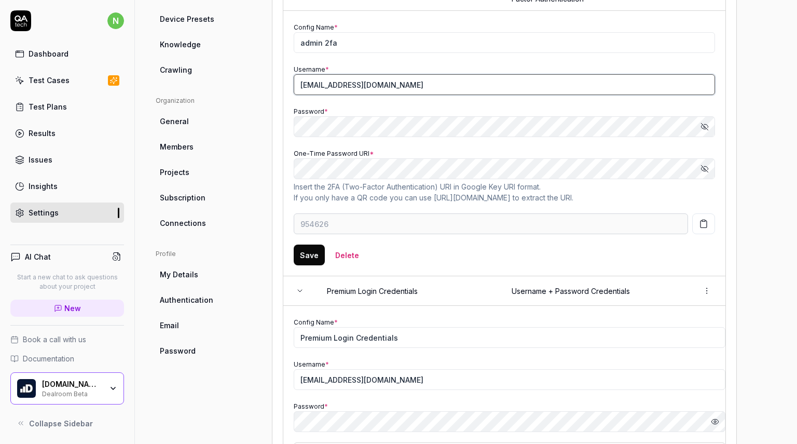
scroll to position [293, 0]
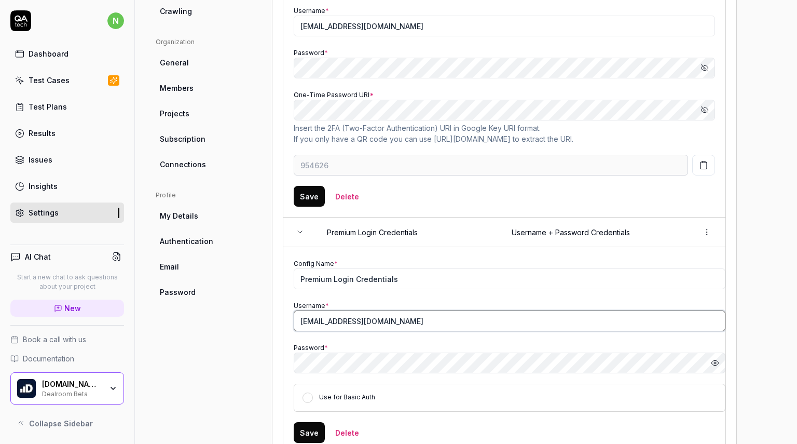
click at [346, 323] on input "[EMAIL_ADDRESS][DOMAIN_NAME]" at bounding box center [510, 320] width 432 height 21
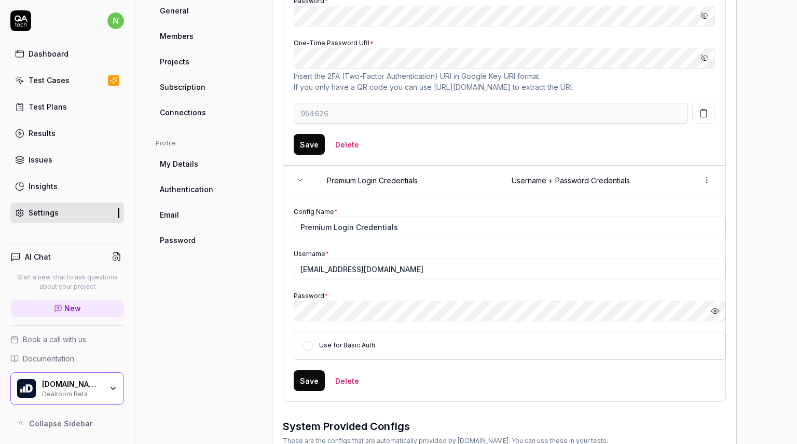
click at [57, 81] on div "Test Cases" at bounding box center [49, 80] width 41 height 11
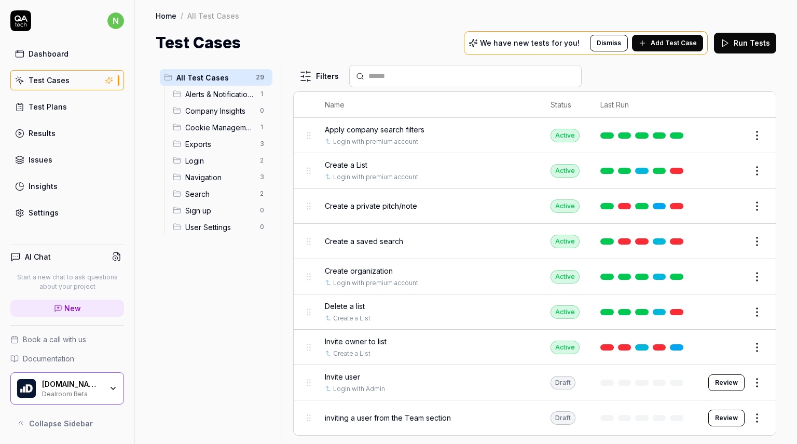
click at [79, 103] on link "Test Plans" at bounding box center [67, 107] width 114 height 20
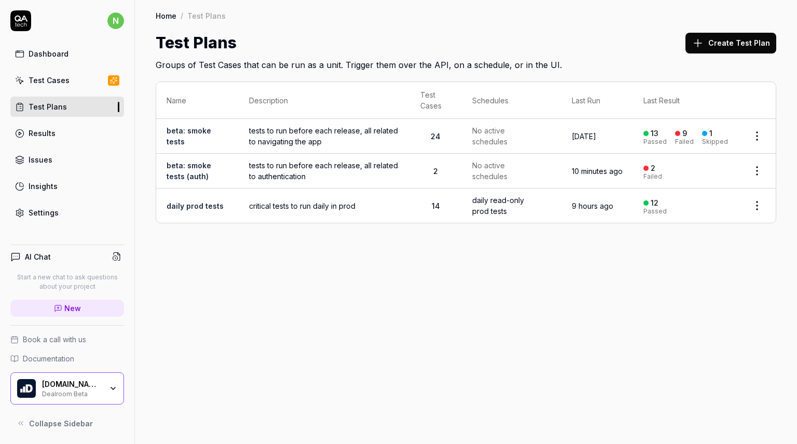
click at [302, 174] on span "tests to run before each release, all related to authentication" at bounding box center [324, 171] width 151 height 22
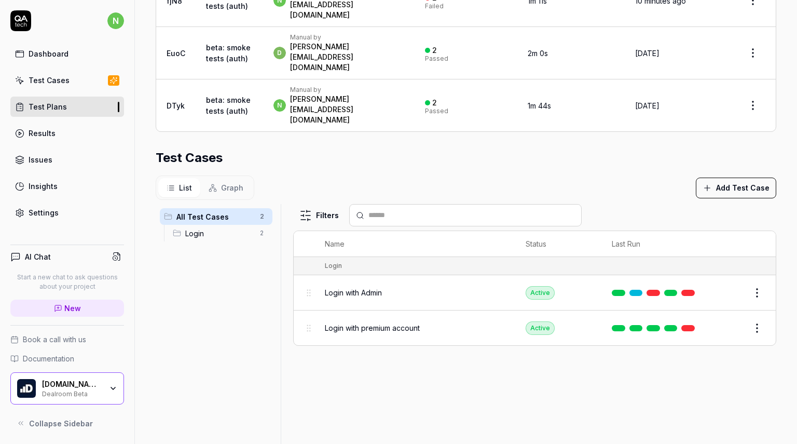
scroll to position [181, 0]
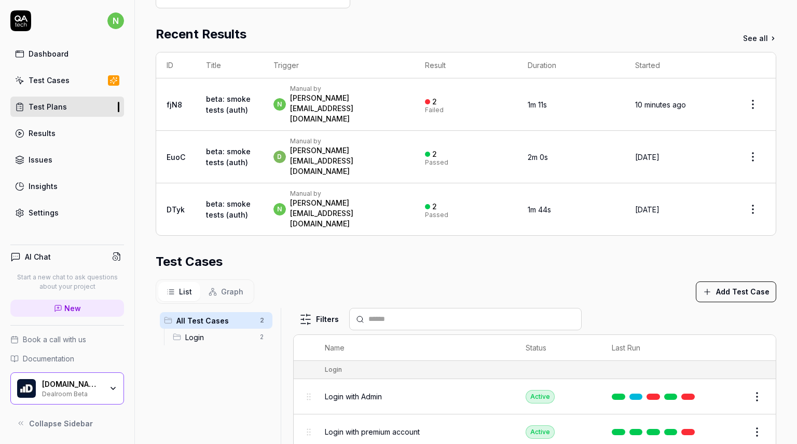
click at [362, 82] on td "n Manual by [PERSON_NAME][EMAIL_ADDRESS][DOMAIN_NAME]" at bounding box center [339, 104] width 152 height 52
